Goal: Book appointment/travel/reservation

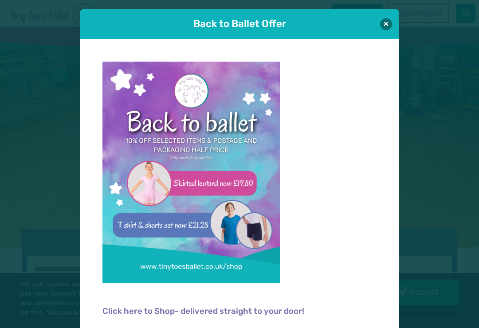
click at [388, 23] on button at bounding box center [386, 24] width 12 height 12
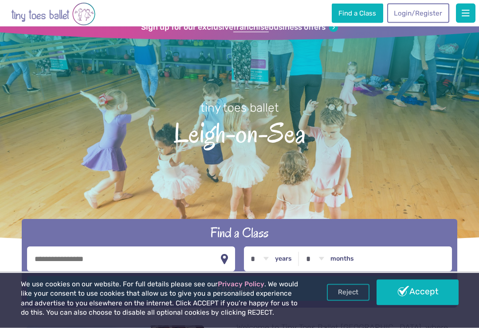
scroll to position [10, 0]
click at [425, 306] on link "Accept" at bounding box center [418, 293] width 82 height 26
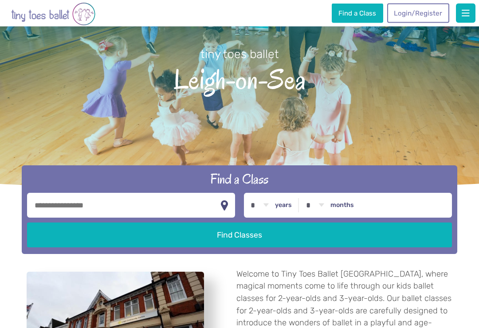
scroll to position [68, 0]
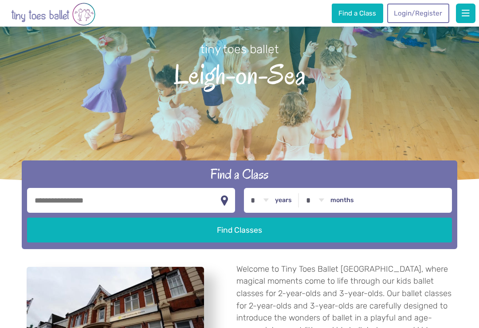
click at [145, 206] on input "text" at bounding box center [131, 200] width 208 height 25
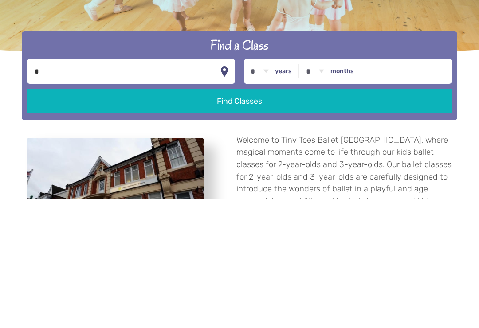
type input "**"
type input "*******"
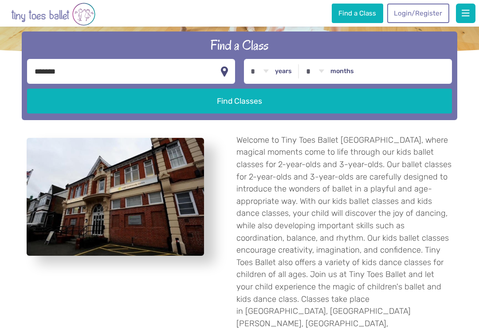
click at [284, 75] on label "years" at bounding box center [283, 71] width 17 height 8
click at [274, 81] on select "* * * * * * * * * * ** ** **" at bounding box center [260, 71] width 28 height 25
select select "*"
click at [318, 114] on button "Find Classes" at bounding box center [239, 101] width 425 height 25
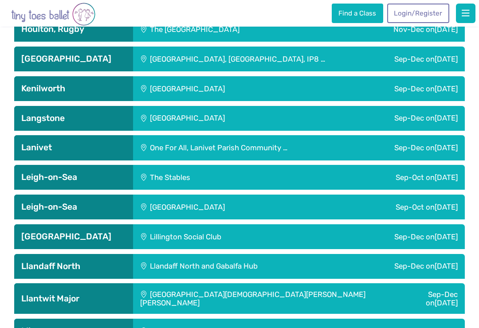
scroll to position [1208, 0]
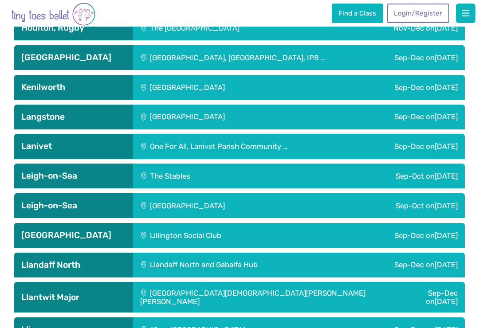
click at [84, 189] on div "Leigh-on-Sea" at bounding box center [73, 176] width 118 height 25
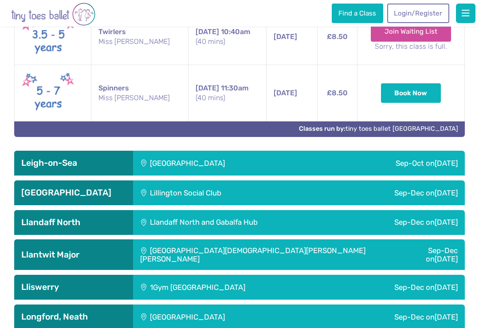
scroll to position [1459, 0]
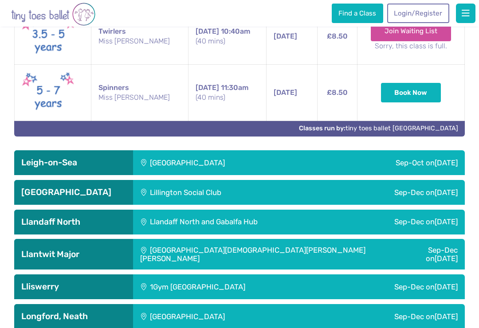
click at [96, 168] on h3 "Leigh-on-Sea" at bounding box center [73, 162] width 104 height 11
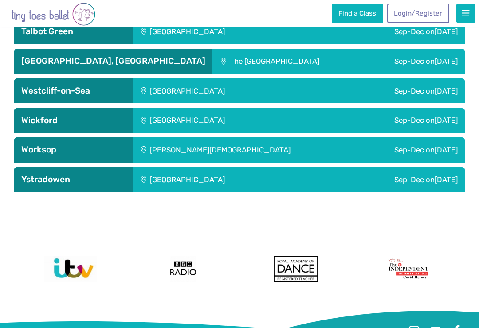
scroll to position [2569, 0]
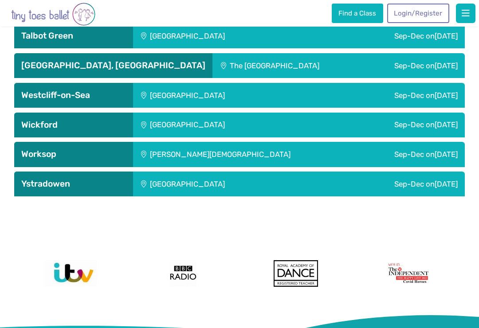
click at [88, 94] on h3 "Westcliff-on-Sea" at bounding box center [73, 95] width 104 height 11
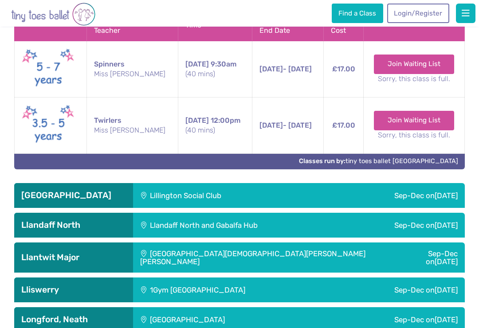
scroll to position [1661, 0]
